Goal: Task Accomplishment & Management: Use online tool/utility

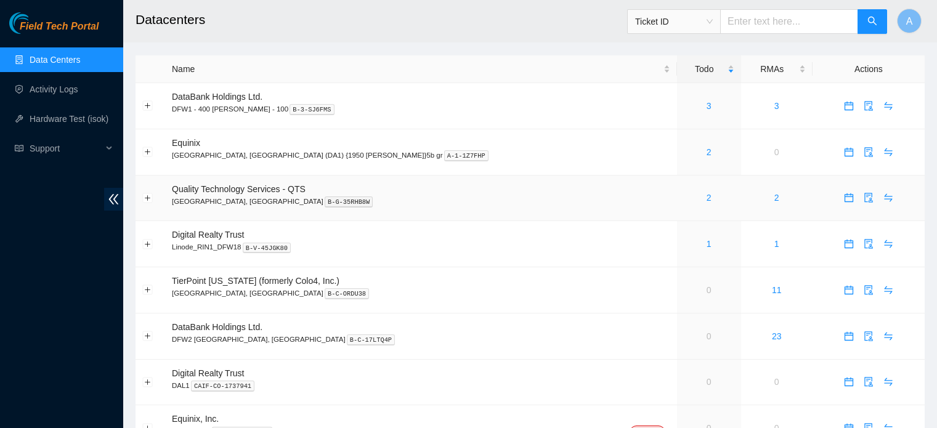
scroll to position [26, 0]
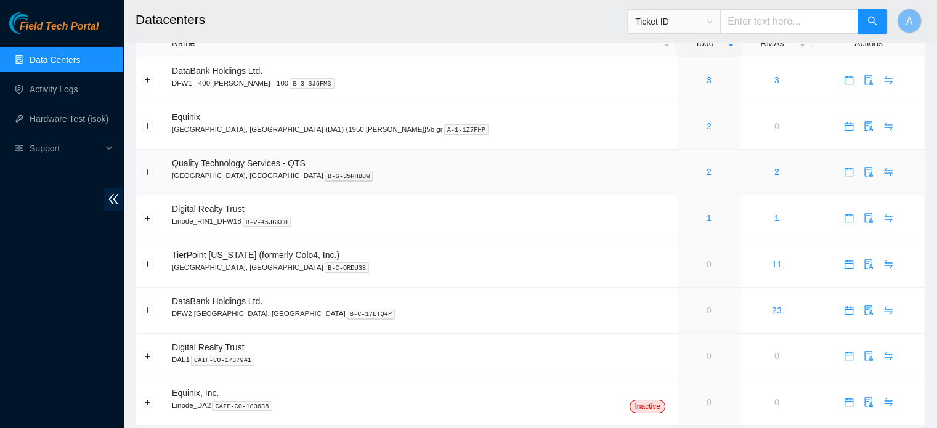
click at [684, 172] on div "2" at bounding box center [709, 172] width 51 height 14
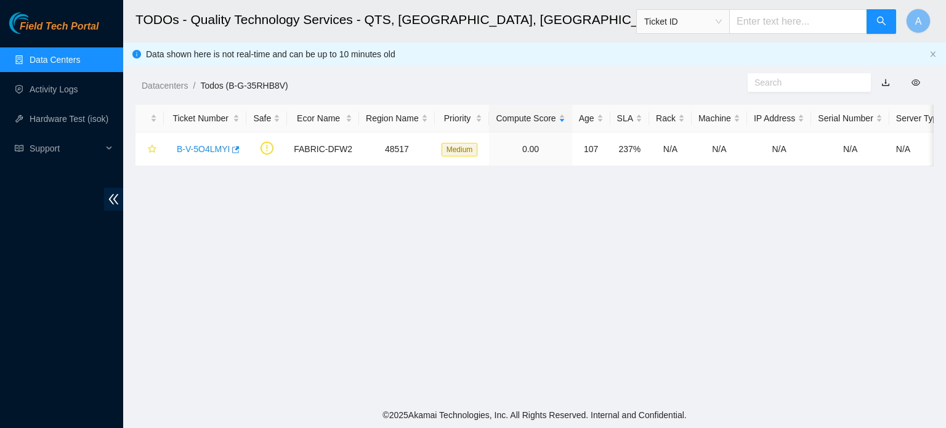
click at [35, 65] on link "Data Centers" at bounding box center [55, 60] width 51 height 10
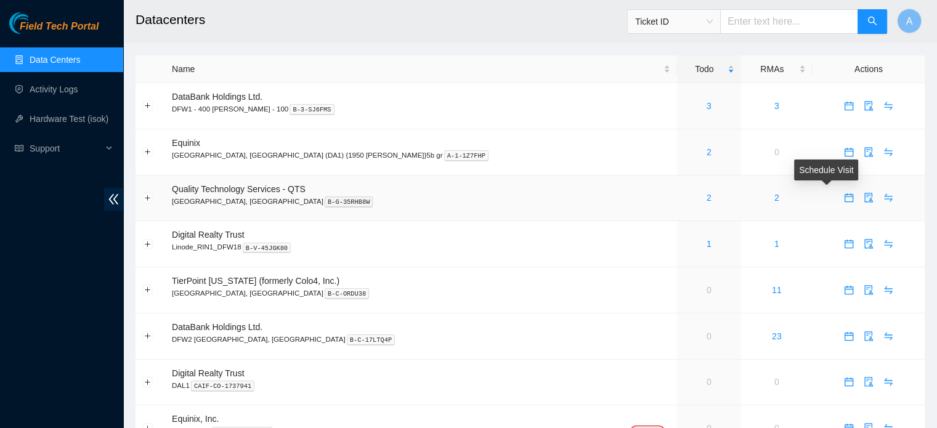
click at [845, 195] on icon "calendar" at bounding box center [848, 195] width 7 height 1
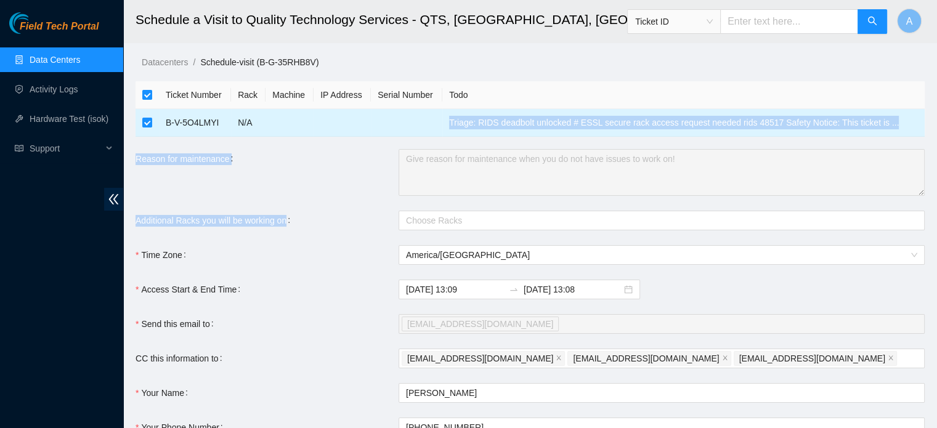
drag, startPoint x: 825, startPoint y: 195, endPoint x: 415, endPoint y: 130, distance: 414.9
click at [415, 130] on form "Ticket Number Rack Machine IP Address Serial Number Todo B-V-5O4LMYI N/A Triage…" at bounding box center [530, 293] width 789 height 425
click at [328, 156] on div "Reason for maintenance" at bounding box center [267, 172] width 263 height 47
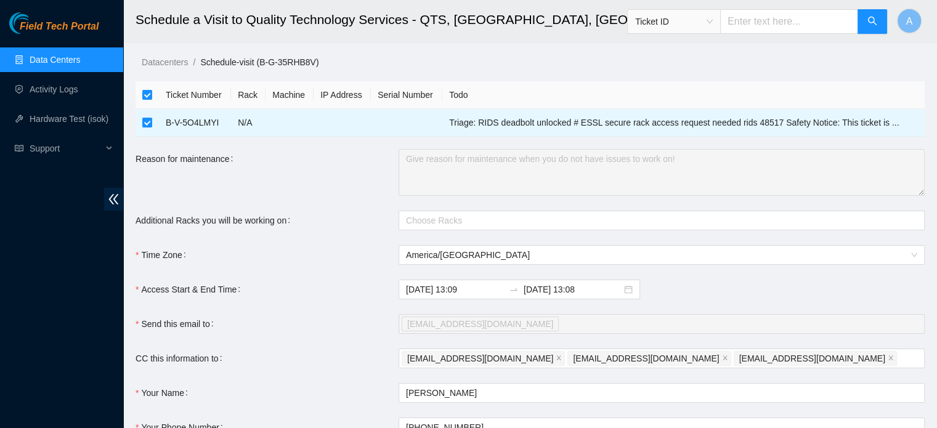
click at [80, 55] on link "Data Centers" at bounding box center [55, 60] width 51 height 10
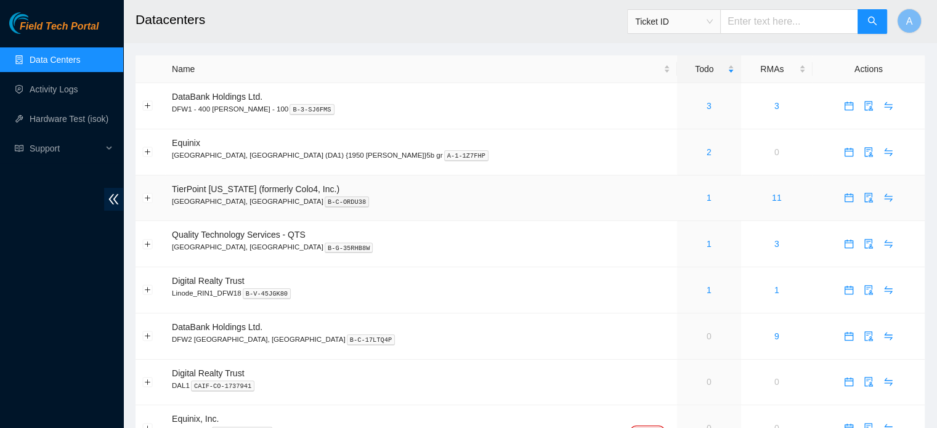
click at [684, 201] on div "1" at bounding box center [709, 198] width 51 height 14
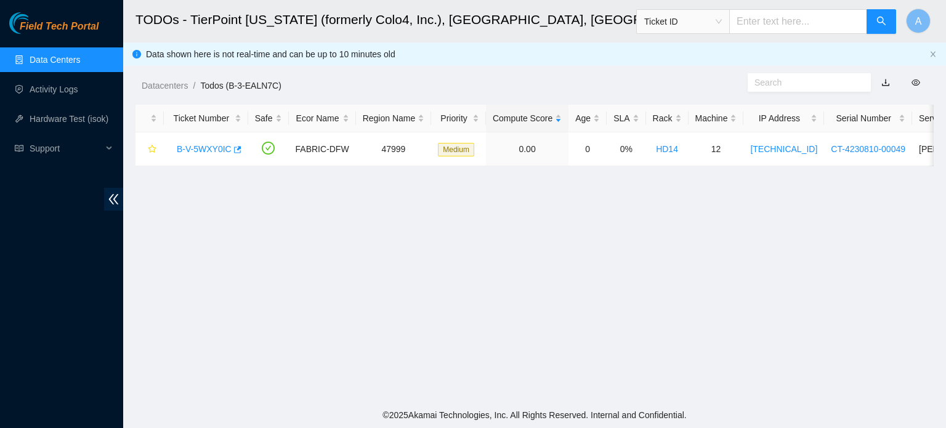
click at [75, 62] on link "Data Centers" at bounding box center [55, 60] width 51 height 10
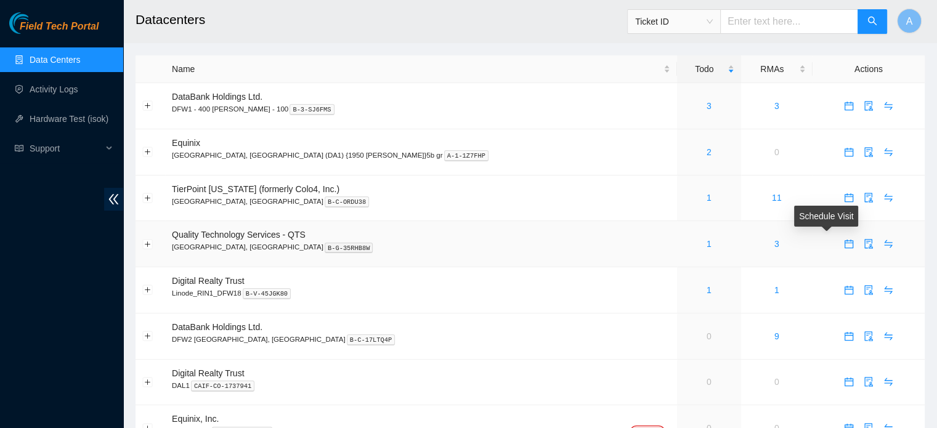
click at [845, 243] on icon "calendar" at bounding box center [849, 244] width 9 height 9
